Goal: Find specific page/section: Find specific page/section

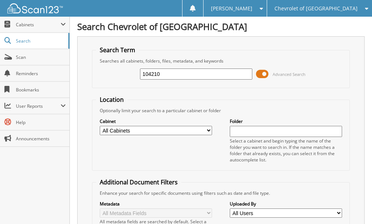
type input "104210"
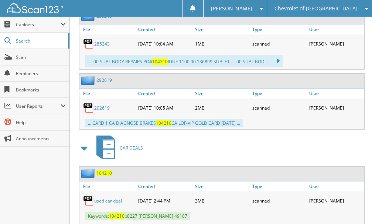
scroll to position [475, 0]
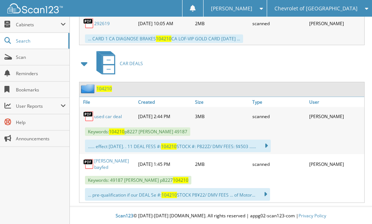
click at [105, 164] on link "[PERSON_NAME] bayfed" at bounding box center [114, 163] width 40 height 13
click at [24, 57] on span "Scan" at bounding box center [41, 57] width 50 height 6
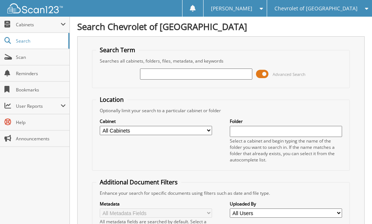
click at [156, 74] on input "text" at bounding box center [196, 73] width 112 height 11
type input "103756"
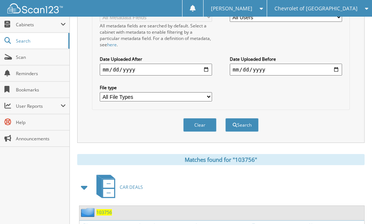
scroll to position [391, 0]
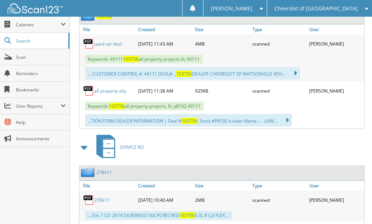
click at [109, 44] on link "used car deal" at bounding box center [108, 44] width 28 height 6
